Goal: Information Seeking & Learning: Compare options

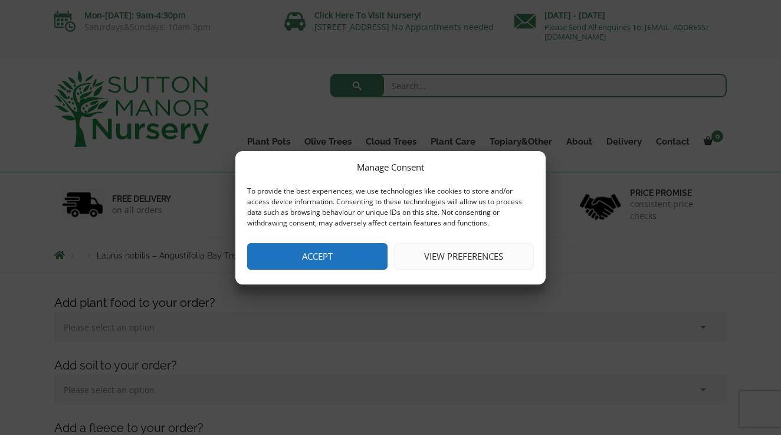
click at [336, 261] on button "Accept" at bounding box center [317, 256] width 140 height 27
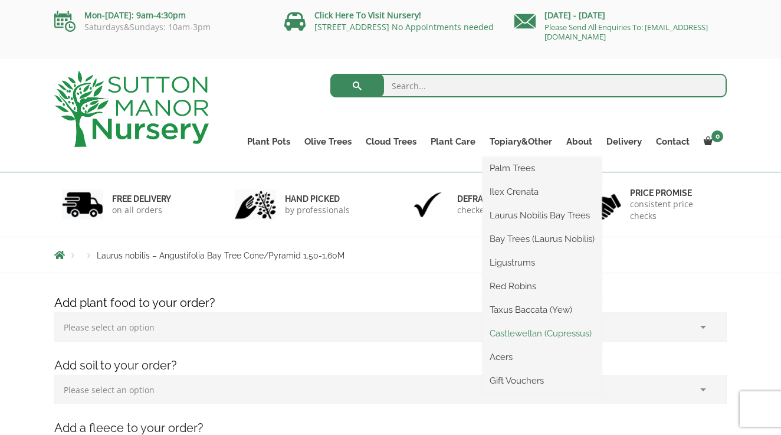
click at [523, 333] on link "Castlewellan (Cupressus)" at bounding box center [542, 333] width 119 height 18
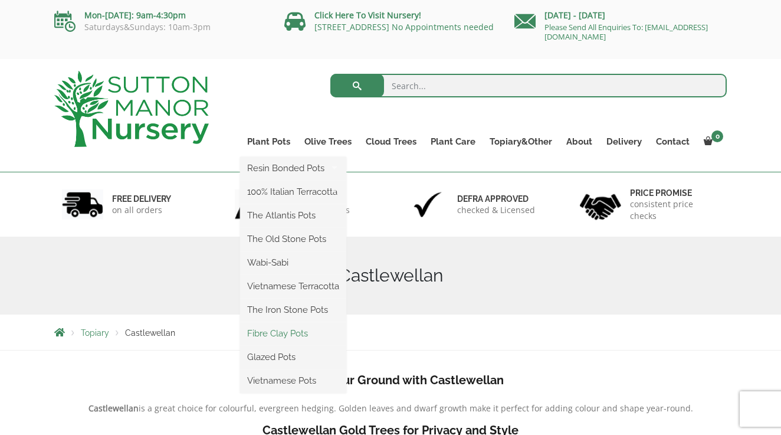
click at [296, 333] on link "Fibre Clay Pots" at bounding box center [293, 333] width 106 height 18
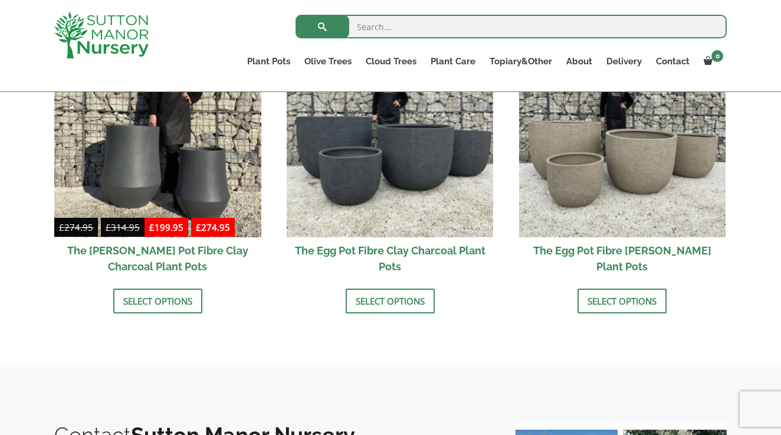
scroll to position [423, 0]
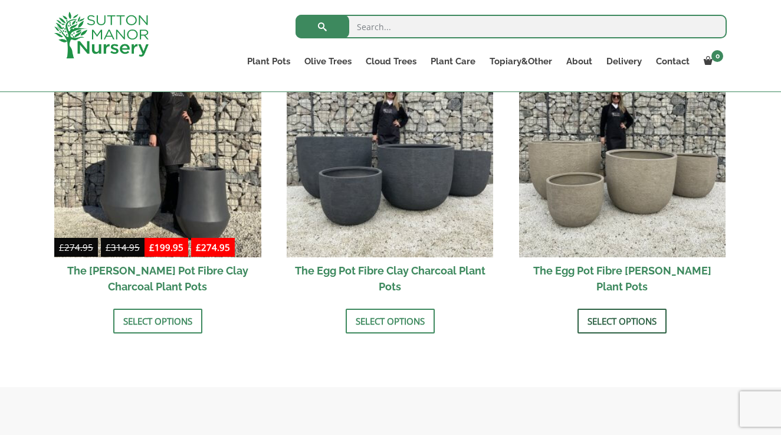
click at [614, 323] on link "Select options" at bounding box center [622, 321] width 89 height 25
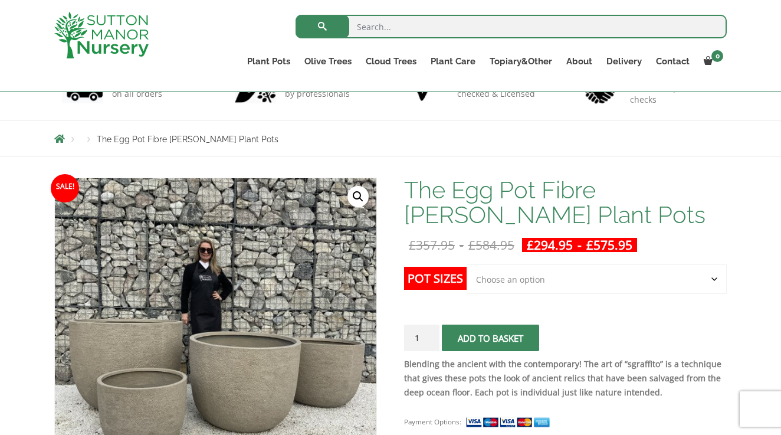
scroll to position [96, 0]
select select "Click here to buy the 5th To Largest Pot In The Picture"
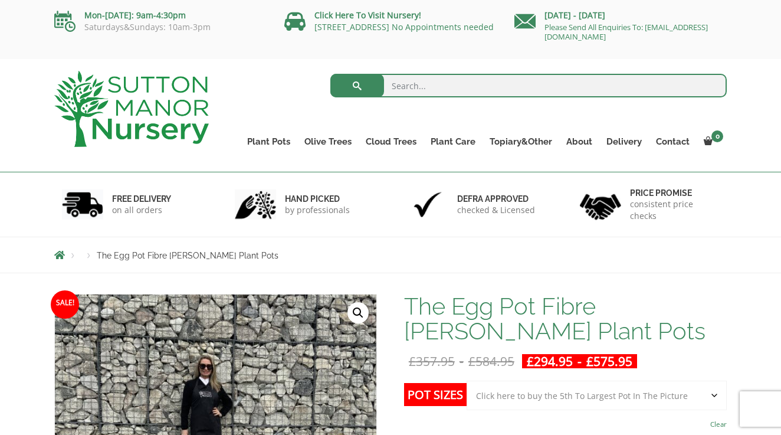
scroll to position [0, 0]
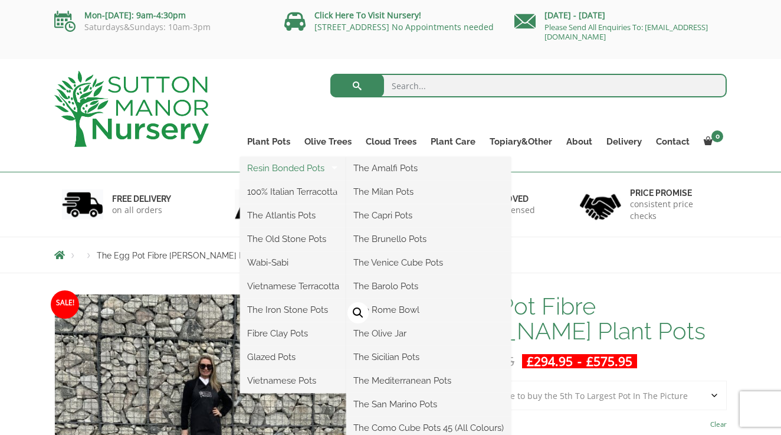
click at [280, 169] on link "Resin Bonded Pots" at bounding box center [293, 168] width 106 height 18
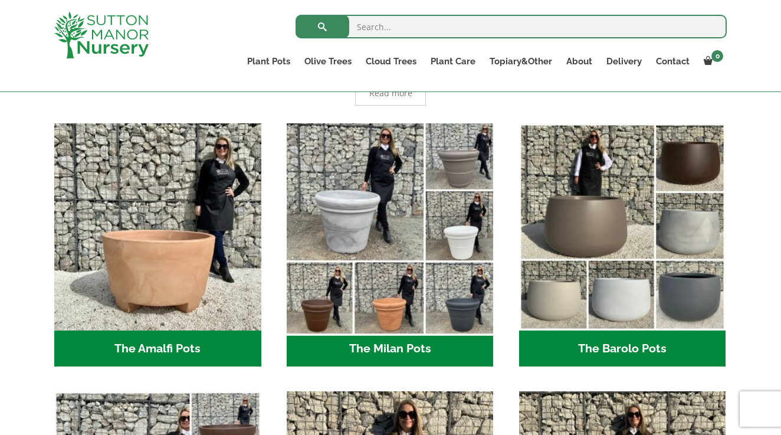
scroll to position [293, 0]
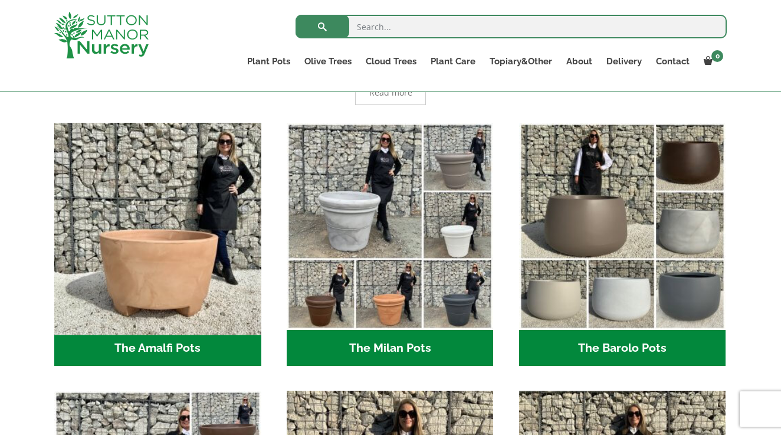
click at [140, 258] on img "Visit product category The Amalfi Pots" at bounding box center [157, 225] width 217 height 217
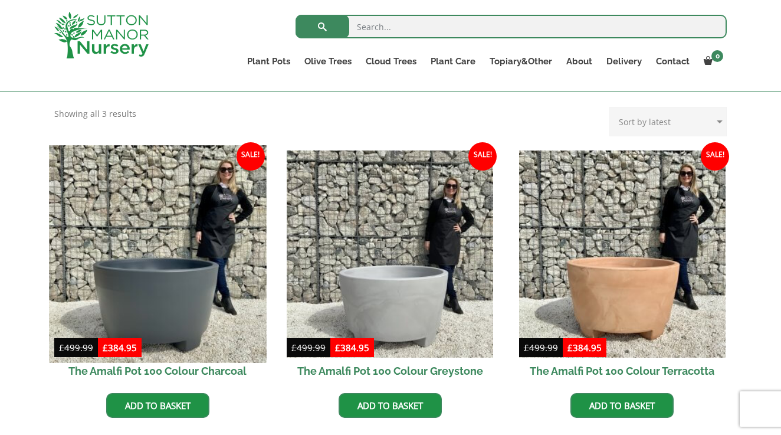
scroll to position [312, 0]
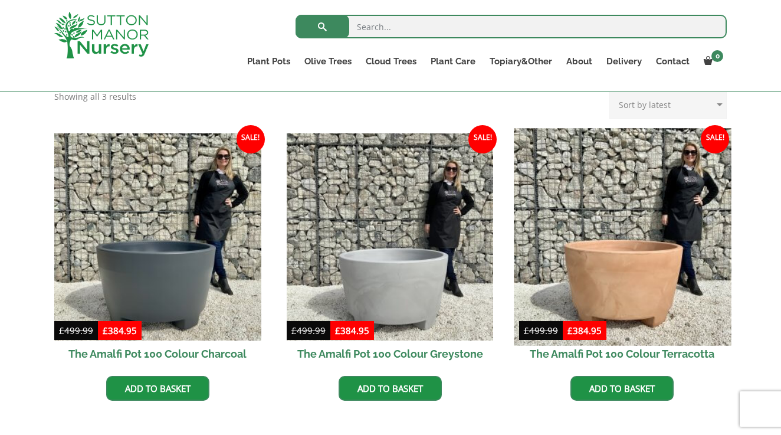
click at [640, 296] on img at bounding box center [622, 236] width 217 height 217
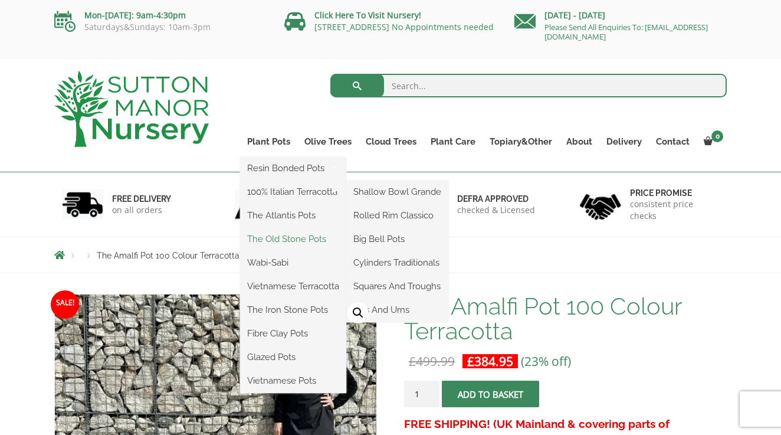
click at [282, 235] on link "The Old Stone Pots" at bounding box center [293, 239] width 106 height 18
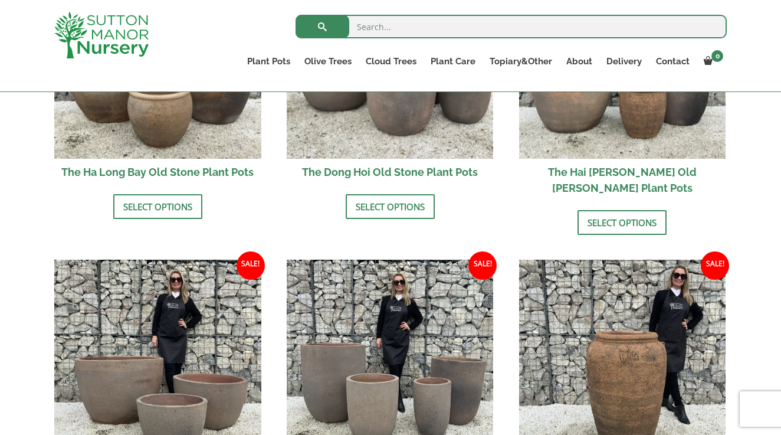
scroll to position [554, 0]
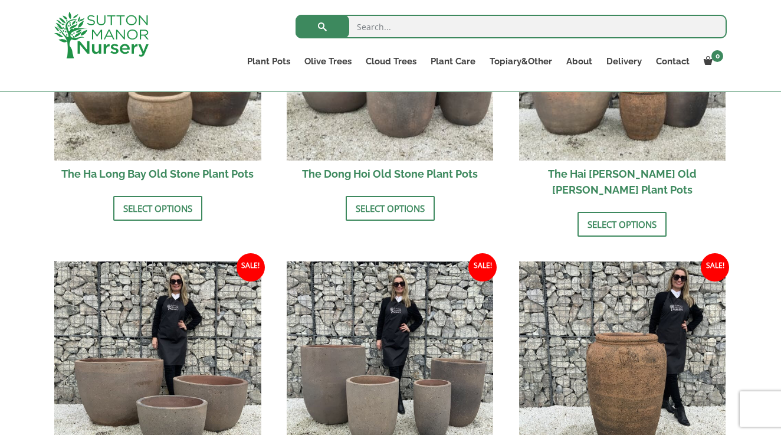
click at [193, 193] on li "Sale! £ 305.95 - £ 571.95 £ 234.95 - £ 439.95 The Ha Long Bay Old Stone Plant P…" at bounding box center [157, 86] width 207 height 267
click at [191, 207] on link "Select options" at bounding box center [157, 208] width 89 height 25
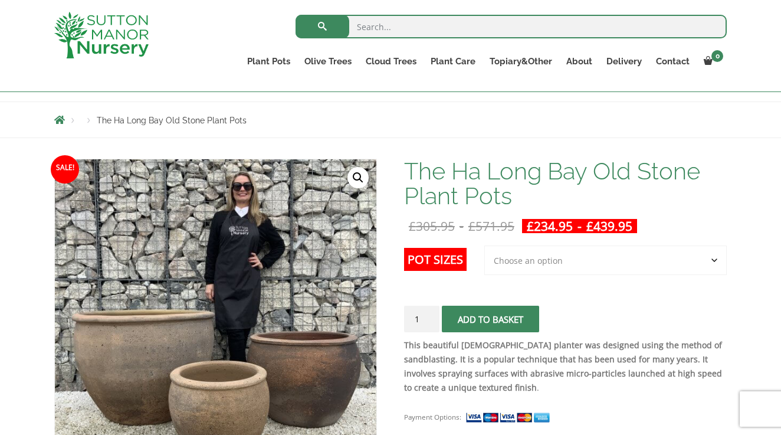
scroll to position [115, 0]
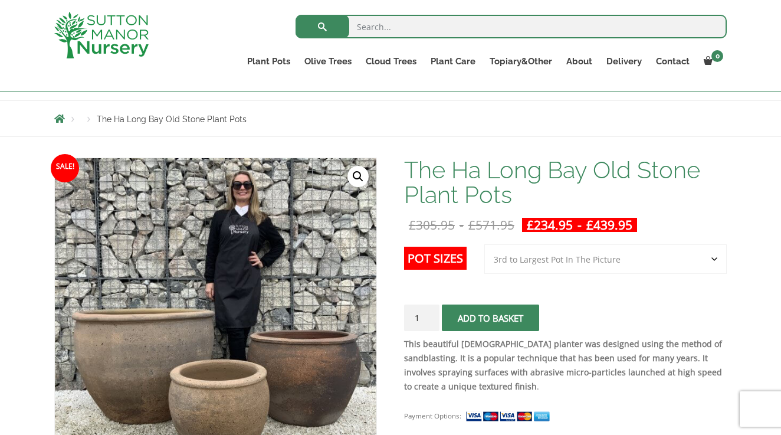
select select "3rd to Largest Pot In The Picture"
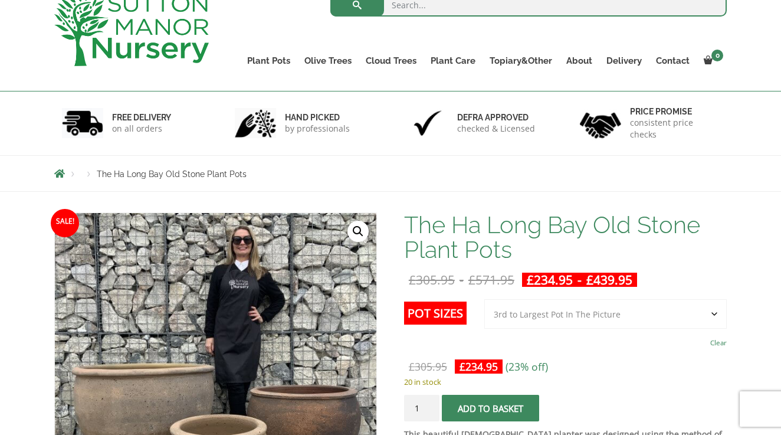
scroll to position [38, 0]
